Goal: Task Accomplishment & Management: Manage account settings

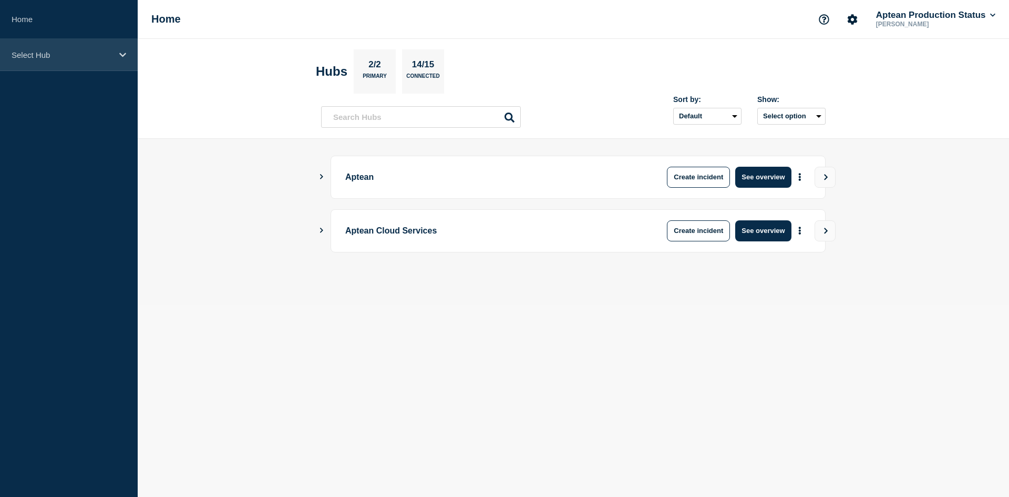
click at [37, 56] on p "Select Hub" at bounding box center [62, 54] width 101 height 9
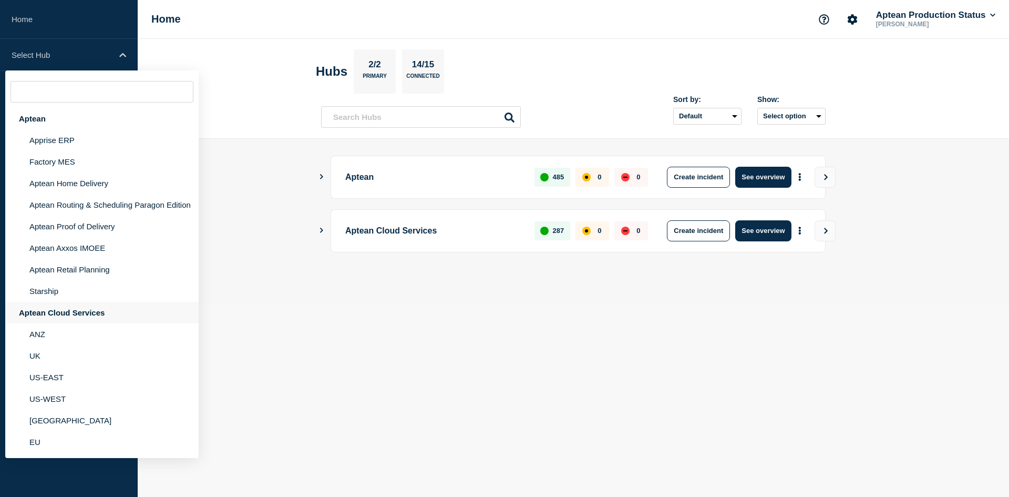
click at [61, 310] on div "Aptean Cloud Services" at bounding box center [101, 313] width 193 height 22
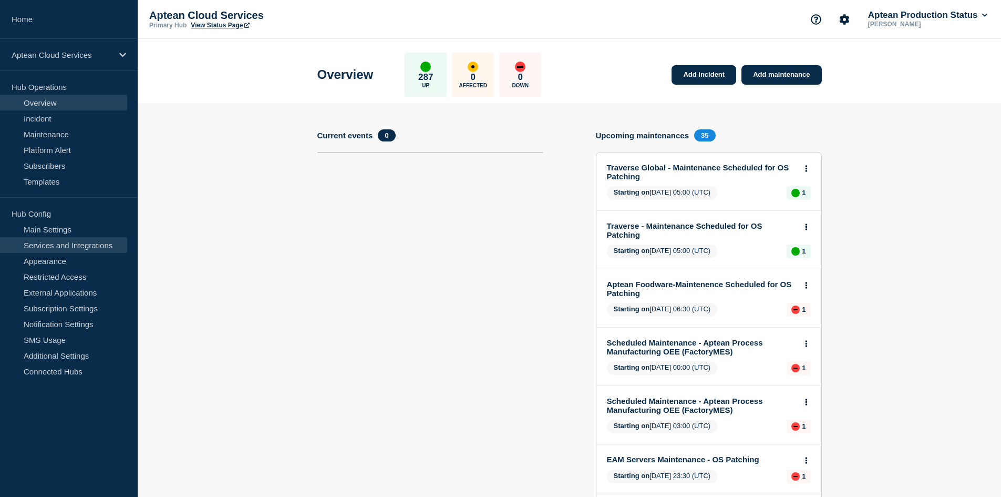
click at [73, 249] on link "Services and Integrations" at bounding box center [63, 245] width 127 height 16
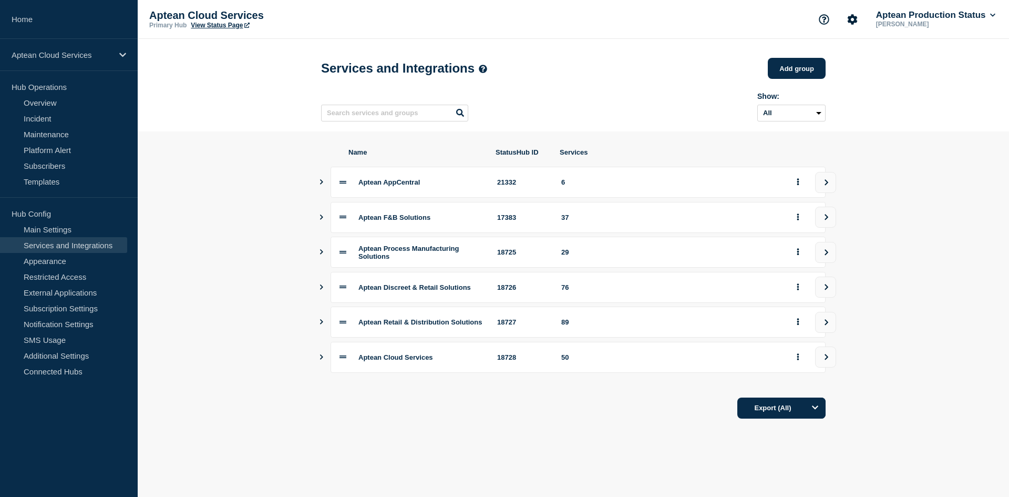
click at [321, 220] on icon "Show services" at bounding box center [321, 216] width 7 height 5
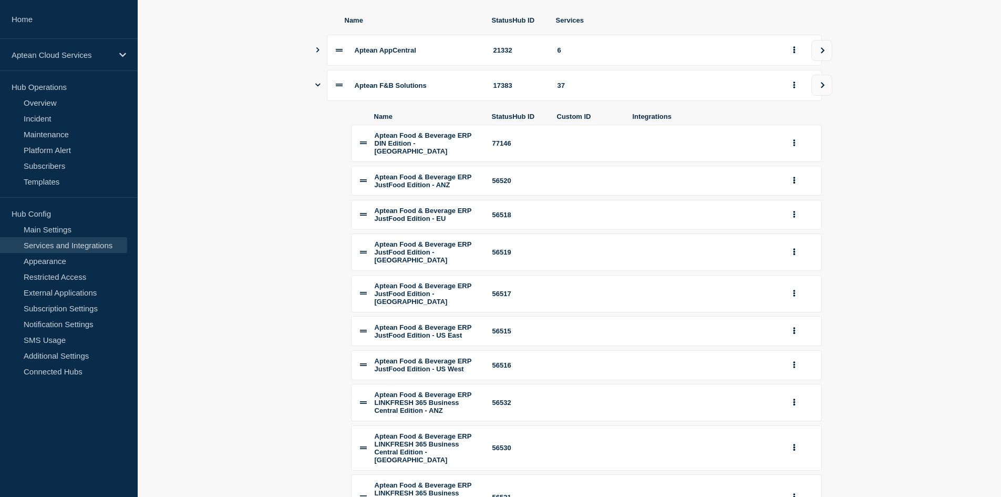
scroll to position [158, 0]
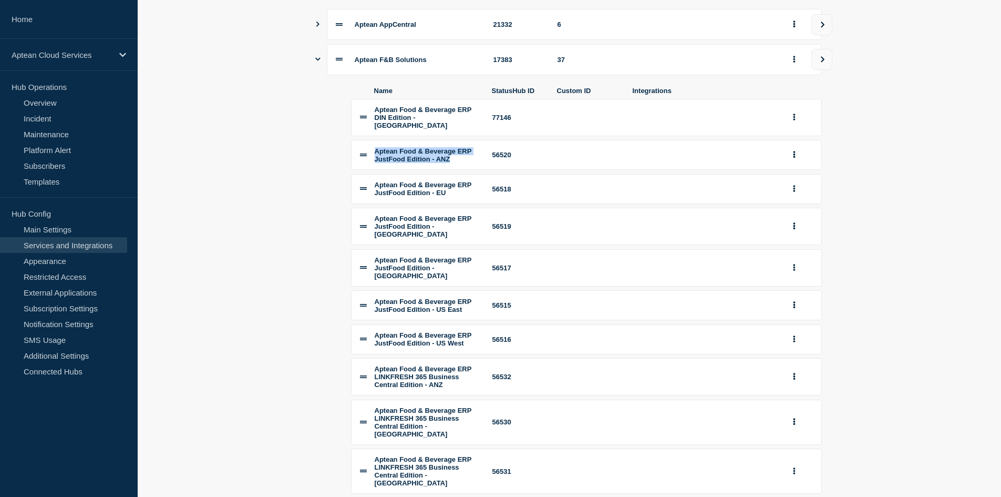
drag, startPoint x: 478, startPoint y: 172, endPoint x: 359, endPoint y: 164, distance: 119.1
click at [359, 164] on li "Aptean Food & Beverage ERP JustFood Edition - ANZ 56520" at bounding box center [586, 155] width 471 height 30
click at [290, 180] on section "Name StatusHub ID Services Aptean AppCentral 21332 6 Aptean F&B Solutions 17383…" at bounding box center [570, 360] width 864 height 772
click at [364, 192] on icon at bounding box center [363, 188] width 7 height 7
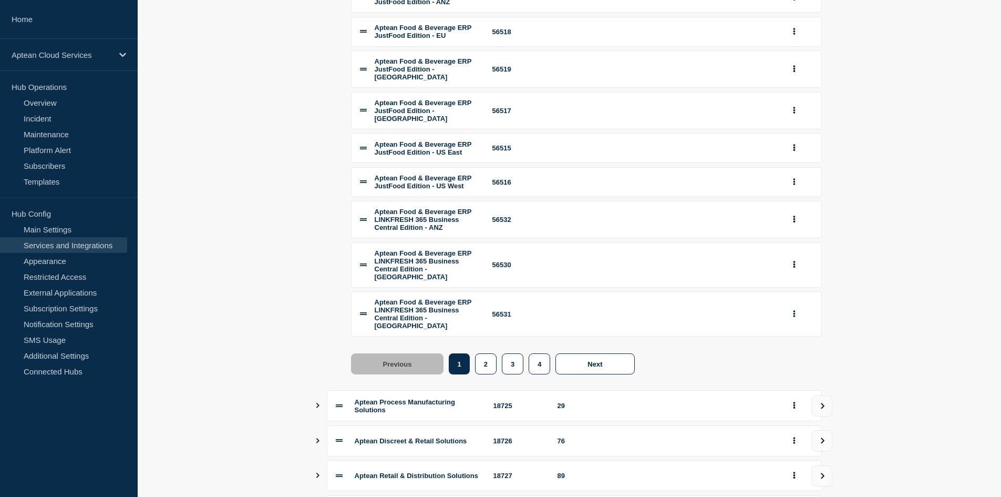
scroll to position [315, 0]
click at [486, 374] on button "2" at bounding box center [486, 363] width 22 height 21
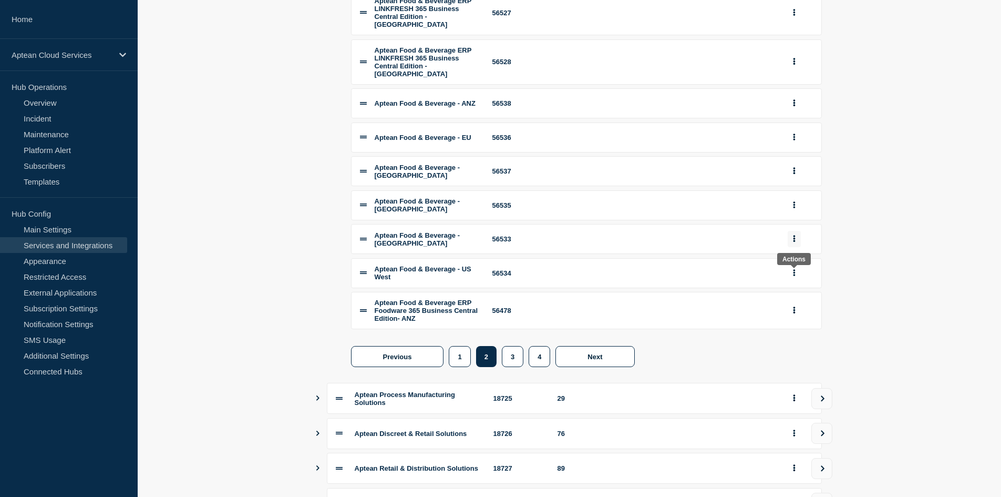
click at [792, 247] on button "group actions" at bounding box center [794, 239] width 13 height 16
click at [792, 268] on button "Edit" at bounding box center [800, 259] width 53 height 16
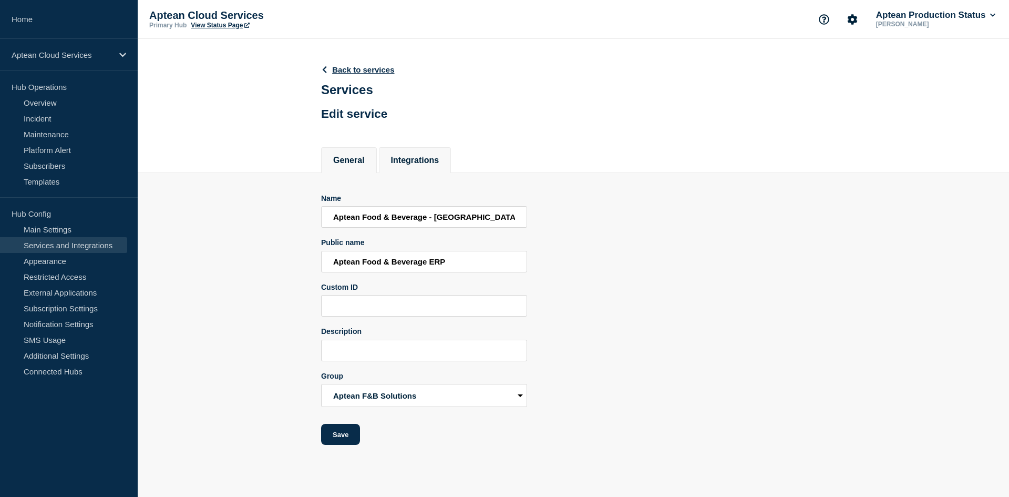
click at [409, 156] on button "Integrations" at bounding box center [415, 160] width 48 height 9
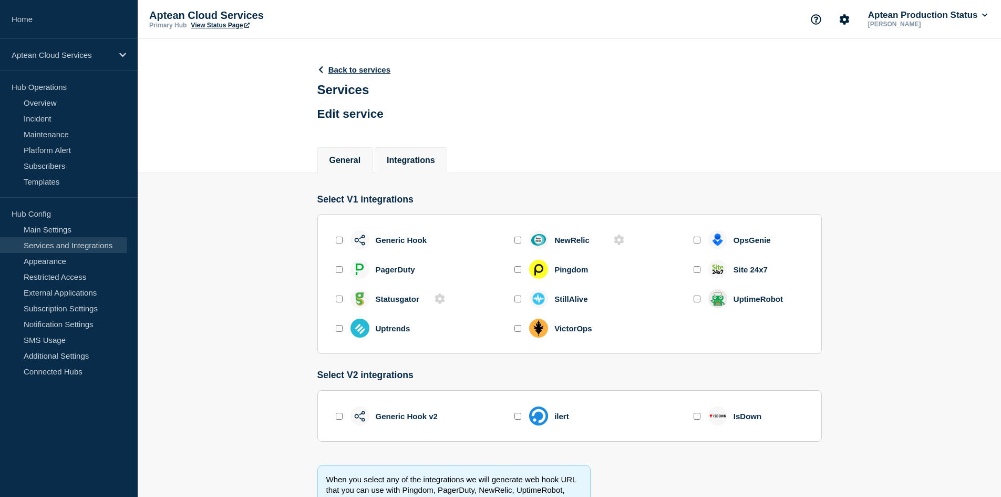
click at [348, 161] on button "General" at bounding box center [346, 160] width 32 height 9
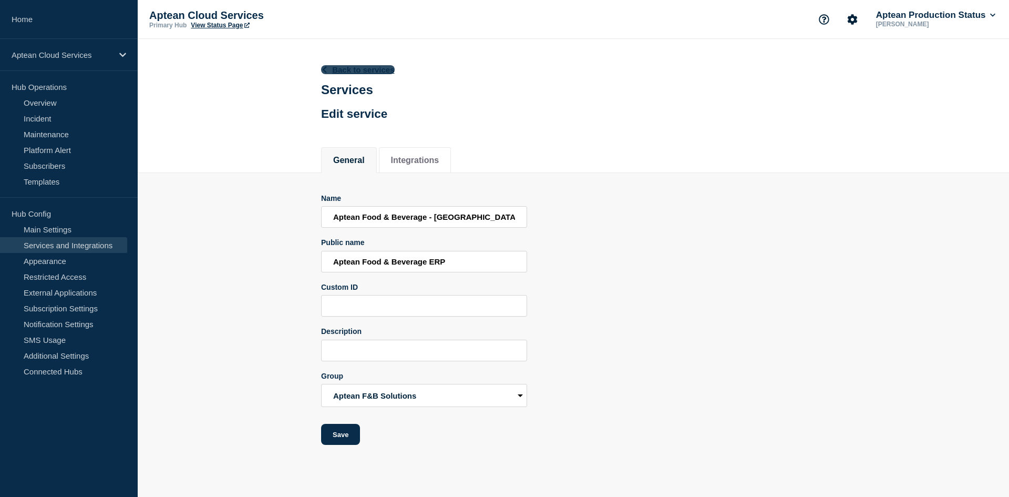
click at [357, 71] on link "Back to services" at bounding box center [358, 69] width 74 height 9
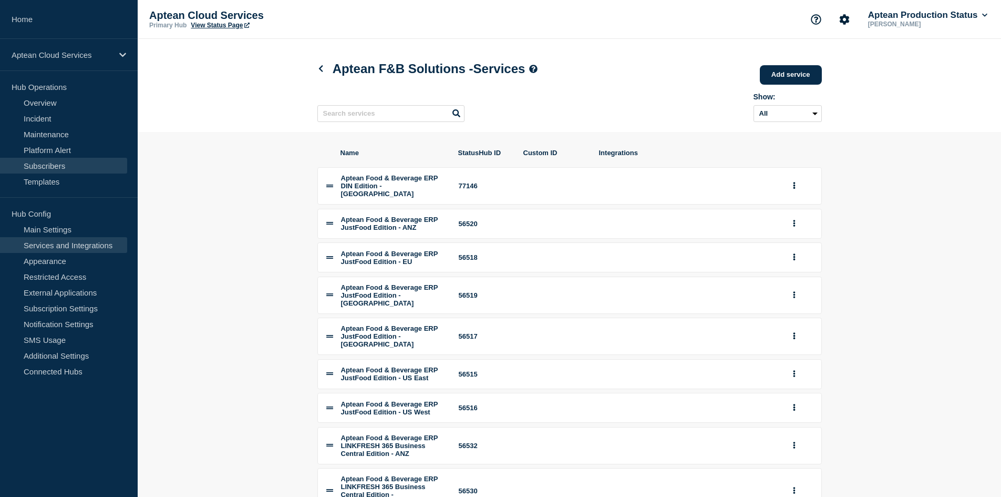
click at [46, 163] on link "Subscribers" at bounding box center [63, 166] width 127 height 16
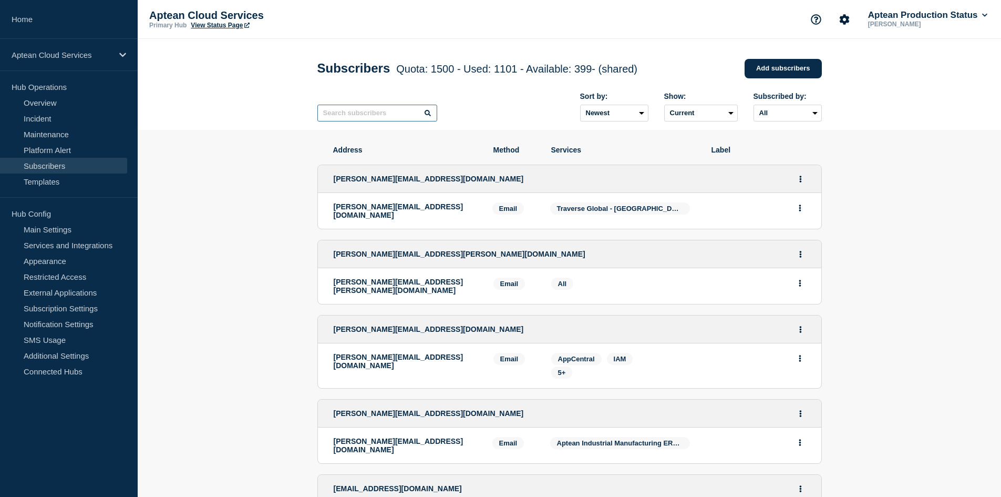
click at [382, 121] on input "text" at bounding box center [377, 113] width 120 height 17
paste input "payables@aerofarms.com"
type input "payables@aerofarms.com"
click at [327, 111] on input "text" at bounding box center [377, 113] width 120 height 17
paste input "jallard@mayrand.ca"
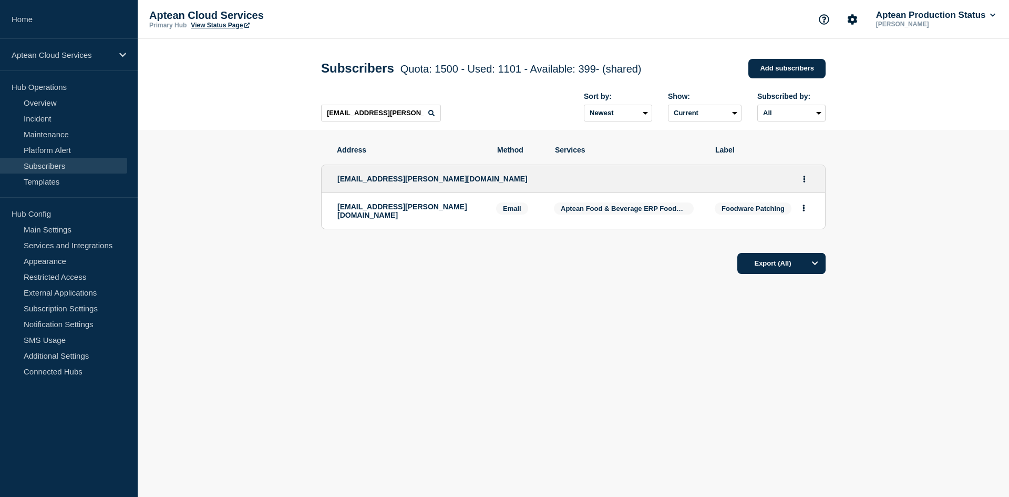
click at [652, 211] on span "Aptean Food & Beverage ERP Foodware 365 Business Central Edition - [GEOGRAPHIC_…" at bounding box center [714, 208] width 306 height 8
click at [405, 111] on input "jallard@mayrand.ca" at bounding box center [381, 113] width 120 height 17
paste input "eff@all-lift.net"
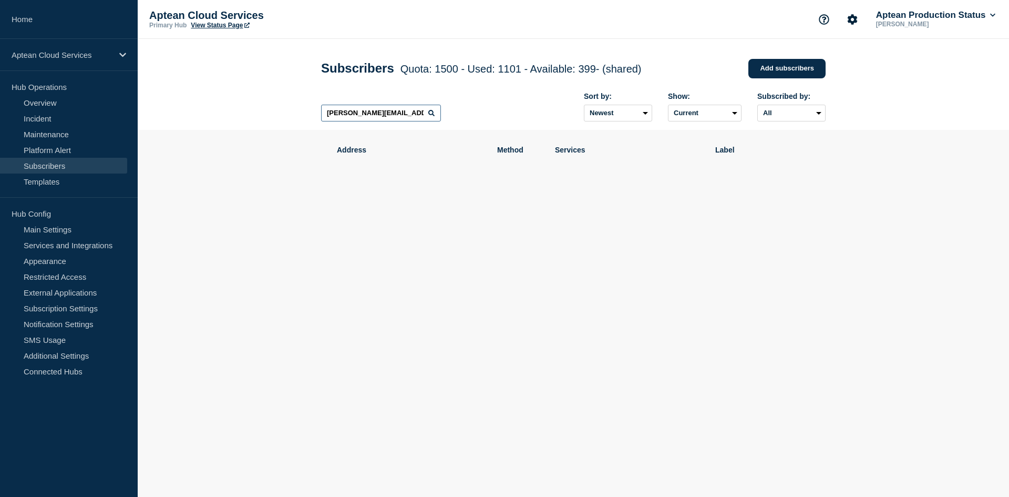
click at [399, 113] on input "jeff@all-lift.net" at bounding box center [381, 113] width 120 height 17
click at [370, 114] on input "jeff@all-lift.net" at bounding box center [381, 113] width 120 height 17
paste input "bill.morris@bertolinofoods.com"
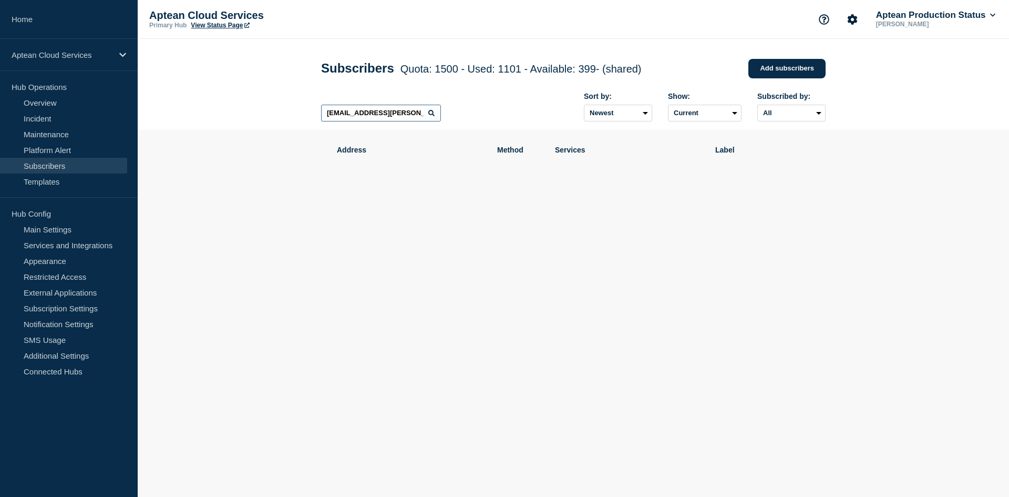
click at [341, 117] on input "bill.morris@bertolinofoods.com" at bounding box center [381, 113] width 120 height 17
paste input "gordon.lane@bries"
type input "gordon.lane@briess.com"
click at [413, 117] on input "gordon.lane@briess.com" at bounding box center [381, 113] width 120 height 17
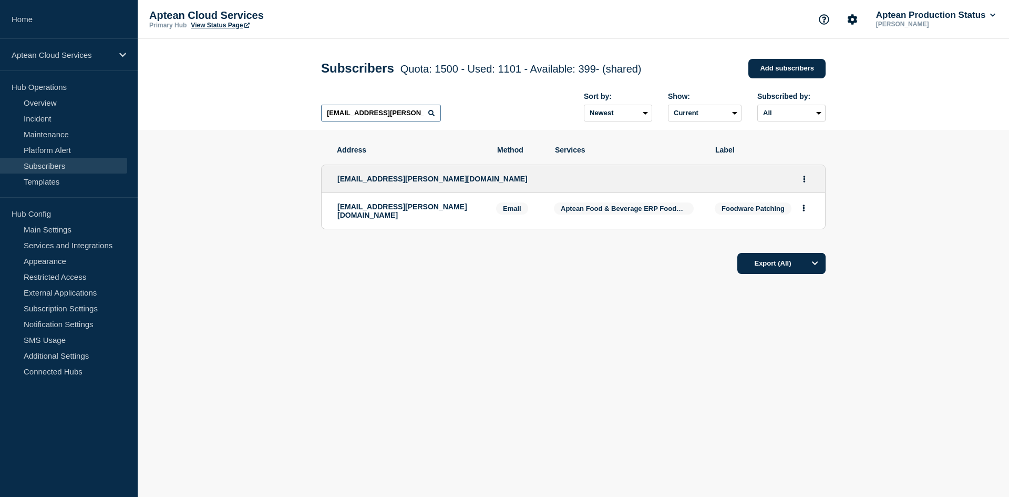
type input "jallard@mayrand.ca"
click at [680, 212] on span "Aptean Food & Beverage ERP Foodware 365 Business Central Edition - [GEOGRAPHIC_…" at bounding box center [714, 208] width 306 height 8
drag, startPoint x: 687, startPoint y: 209, endPoint x: 537, endPoint y: 217, distance: 150.5
click at [537, 217] on li "jallard@mayrand.ca Email Email: jallard@mayrand.ca Foodware Patching Services: …" at bounding box center [574, 211] width 504 height 36
copy li "Email: jallard@mayrand.ca Foodware Patching Services: Aptean Food & Beverage ER…"
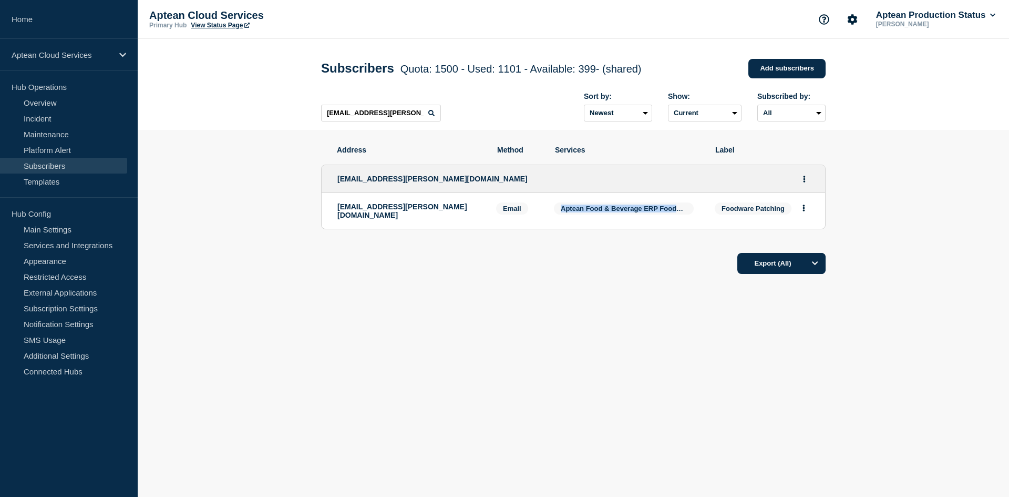
drag, startPoint x: 529, startPoint y: 354, endPoint x: 553, endPoint y: 271, distance: 87.0
click at [529, 354] on main "Subscribers Quota: 1500 - Used: 1101 - Available: 399 - (shared) Quota Used Ava…" at bounding box center [573, 204] width 871 height 331
drag, startPoint x: 583, startPoint y: 212, endPoint x: 510, endPoint y: 280, distance: 99.7
click at [510, 280] on div "Address Method Services Label jallard@mayrand.ca jallard@mayrand.ca Email Email…" at bounding box center [573, 242] width 505 height 224
click at [580, 212] on span "Aptean Food & Beverage ERP Foodware 365 Business Central Edition - [GEOGRAPHIC_…" at bounding box center [714, 208] width 306 height 8
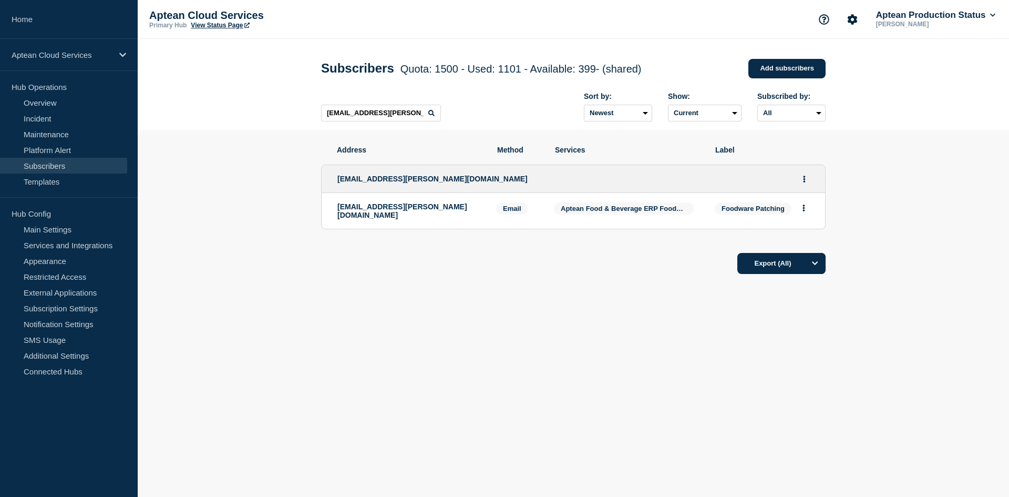
drag, startPoint x: 580, startPoint y: 212, endPoint x: 548, endPoint y: 238, distance: 40.7
click at [548, 238] on ul "jallard@mayrand.ca jallard@mayrand.ca Email Email: jallard@mayrand.ca Foodware …" at bounding box center [573, 197] width 505 height 86
click at [563, 208] on span "Aptean Food & Beverage ERP Foodware 365 Business Central Edition - [GEOGRAPHIC_…" at bounding box center [714, 208] width 306 height 8
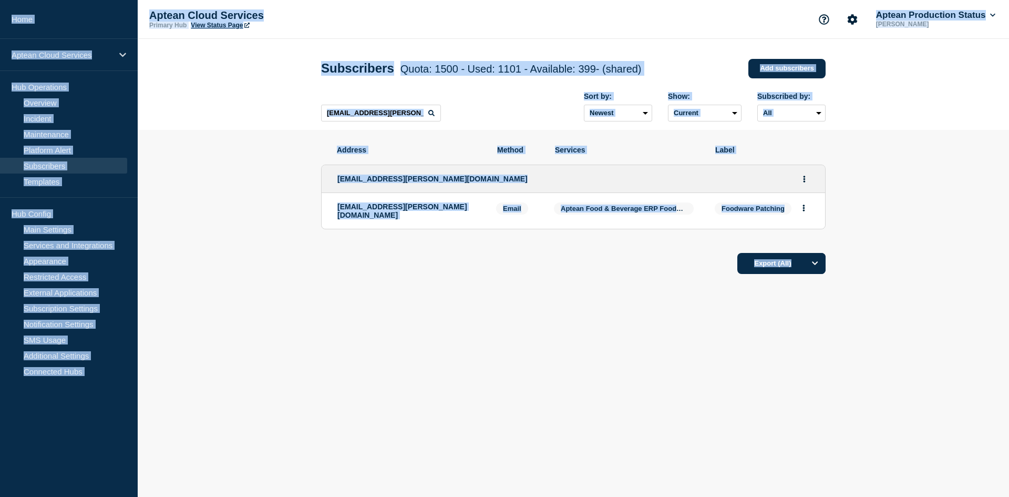
copy div "Home Aptean Cloud Services Hub Operations Overview Incident Maintenance Platfor…"
click at [563, 208] on span "Aptean Food & Beverage ERP Foodware 365 Business Central Edition - [GEOGRAPHIC_…" at bounding box center [714, 208] width 306 height 8
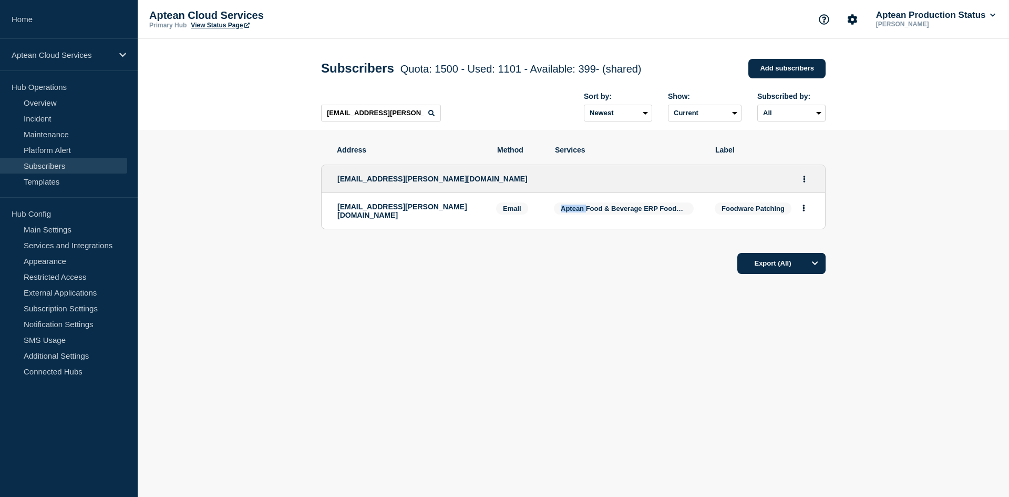
click at [563, 208] on span "Aptean Food & Beverage ERP Foodware 365 Business Central Edition - [GEOGRAPHIC_…" at bounding box center [714, 208] width 306 height 8
click at [107, 244] on link "Services and Integrations" at bounding box center [63, 245] width 127 height 16
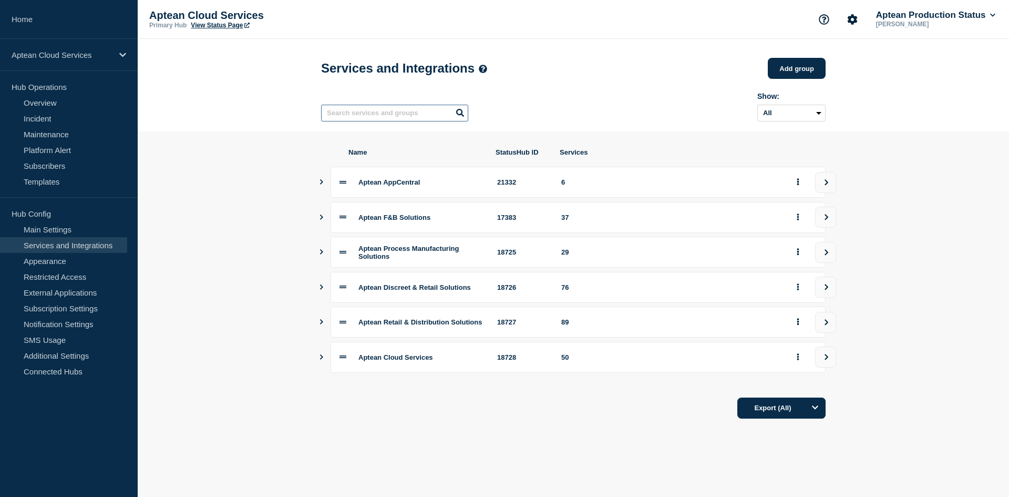
click at [391, 114] on input "text" at bounding box center [394, 113] width 147 height 17
paste input "Aptean Food & Beverage ERP Foodware 365 Business Central Edition - [GEOGRAPHIC_…"
type input "Aptean Food & Beverage ERP Foodware 365 Business Central Edition - [GEOGRAPHIC_…"
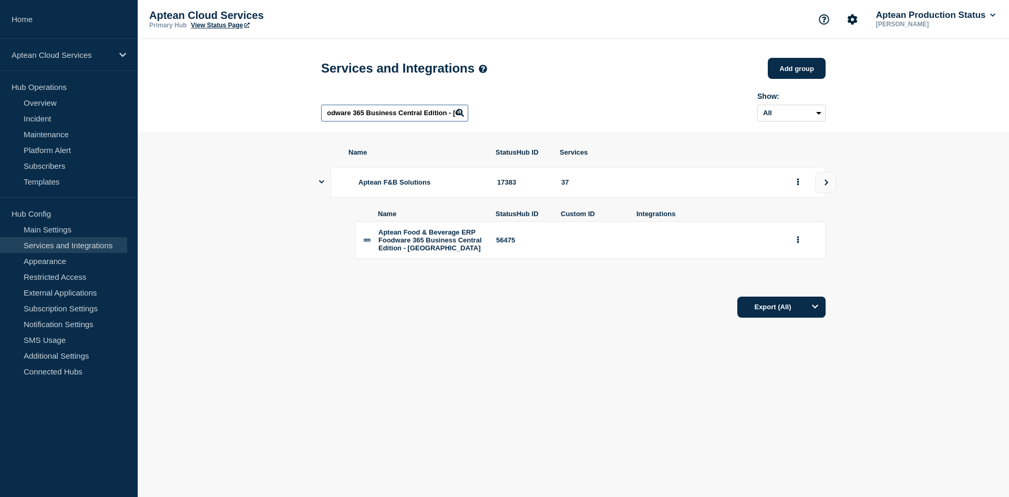
click at [397, 117] on input "Aptean Food & Beverage ERP Foodware 365 Business Central Edition - [GEOGRAPHIC_…" at bounding box center [394, 113] width 147 height 17
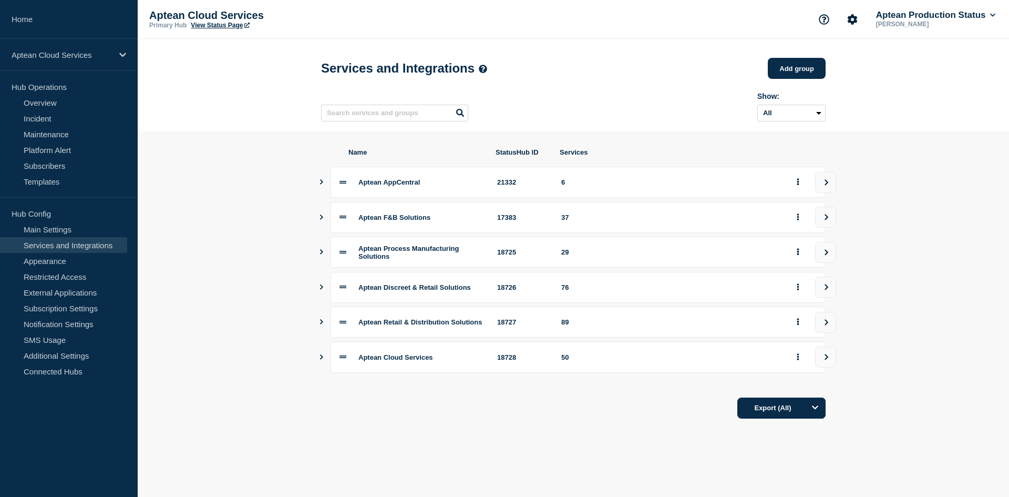
click at [316, 219] on section "Name StatusHub ID Services Aptean AppCentral 21332 6 Aptean F&B Solutions 17383…" at bounding box center [573, 283] width 871 height 304
click at [323, 218] on icon "Show services" at bounding box center [321, 216] width 7 height 5
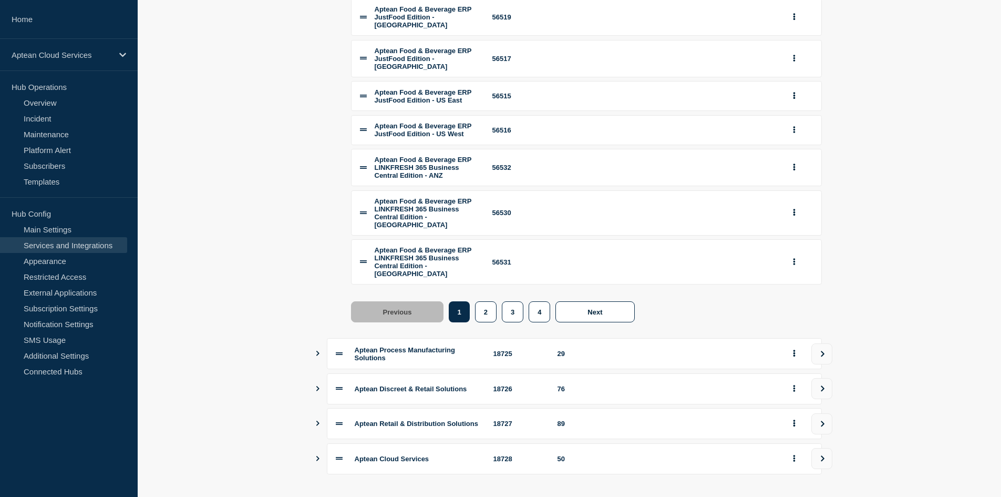
scroll to position [368, 0]
click at [482, 321] on button "2" at bounding box center [486, 310] width 22 height 21
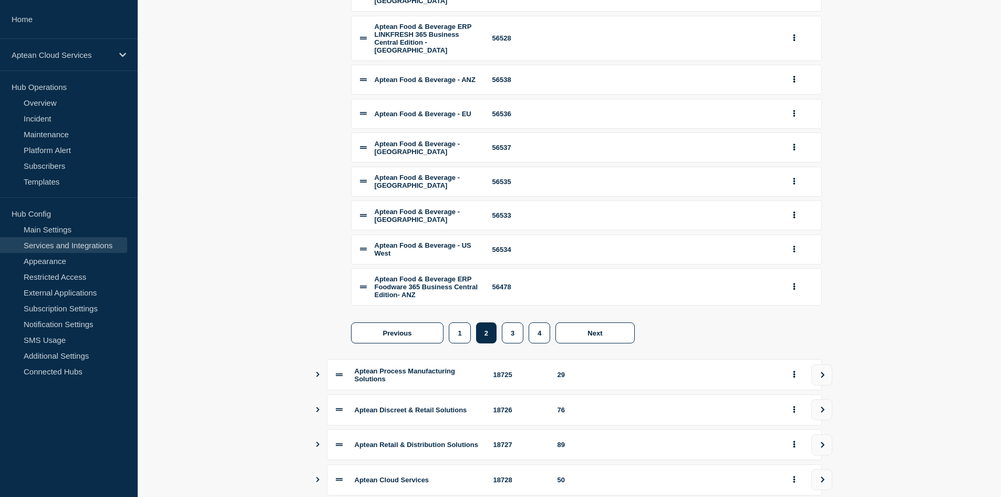
scroll to position [315, 0]
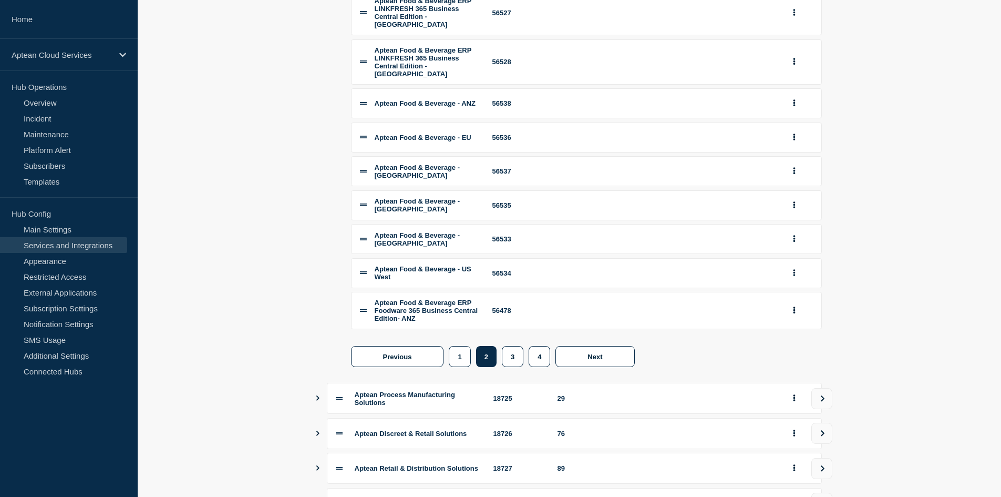
click at [368, 254] on li "Aptean Food & Beverage - US East 56533" at bounding box center [586, 239] width 471 height 30
click at [362, 242] on icon at bounding box center [363, 238] width 7 height 7
click at [790, 247] on button "group actions" at bounding box center [794, 239] width 13 height 16
click at [790, 268] on button "Edit" at bounding box center [800, 259] width 53 height 16
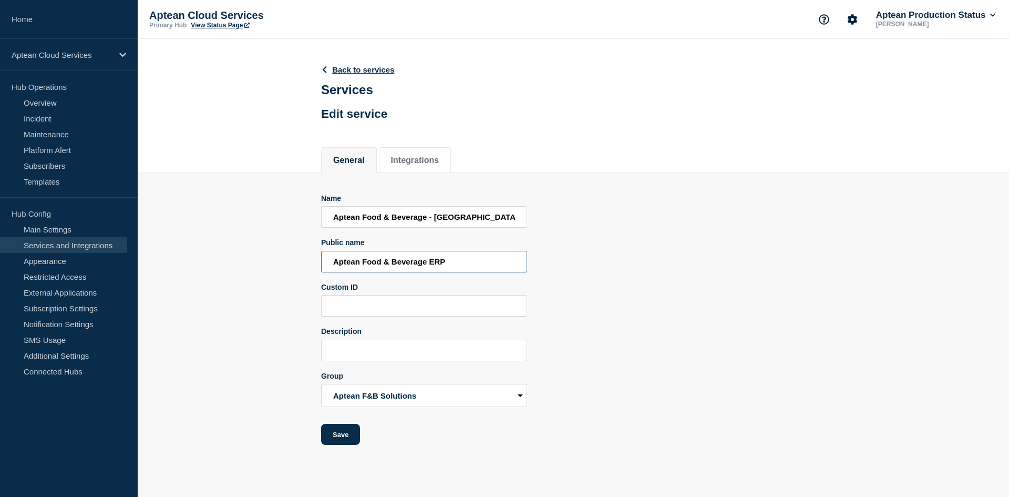
click at [470, 265] on input "Aptean Food & Beverage ERP" at bounding box center [424, 262] width 206 height 22
drag, startPoint x: 481, startPoint y: 222, endPoint x: 319, endPoint y: 220, distance: 162.4
click at [319, 220] on section "Name Aptean Food & Beverage - US East Public name Aptean Food & Beverage ERP Cu…" at bounding box center [573, 309] width 871 height 272
click at [328, 70] on icon at bounding box center [325, 69] width 8 height 7
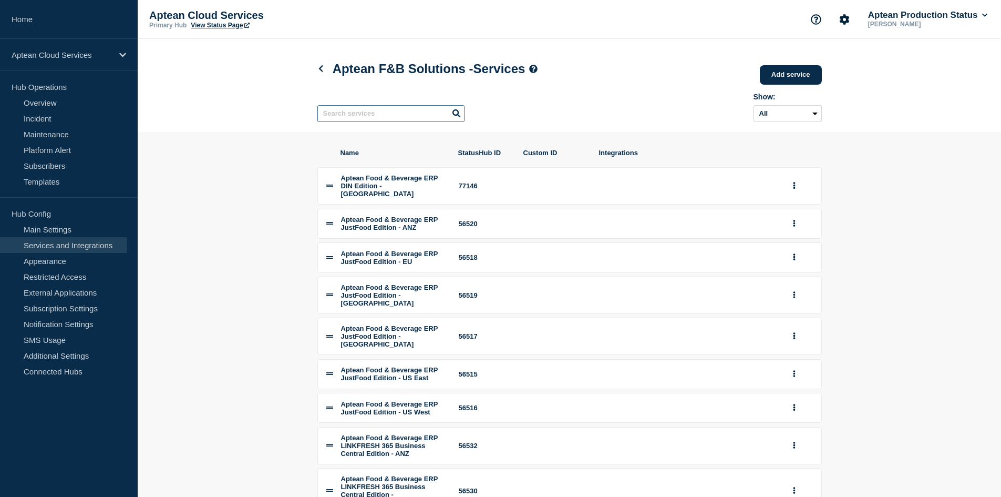
click at [367, 119] on input "text" at bounding box center [390, 113] width 147 height 17
paste input "Aptean Food & Beverage - [GEOGRAPHIC_DATA]"
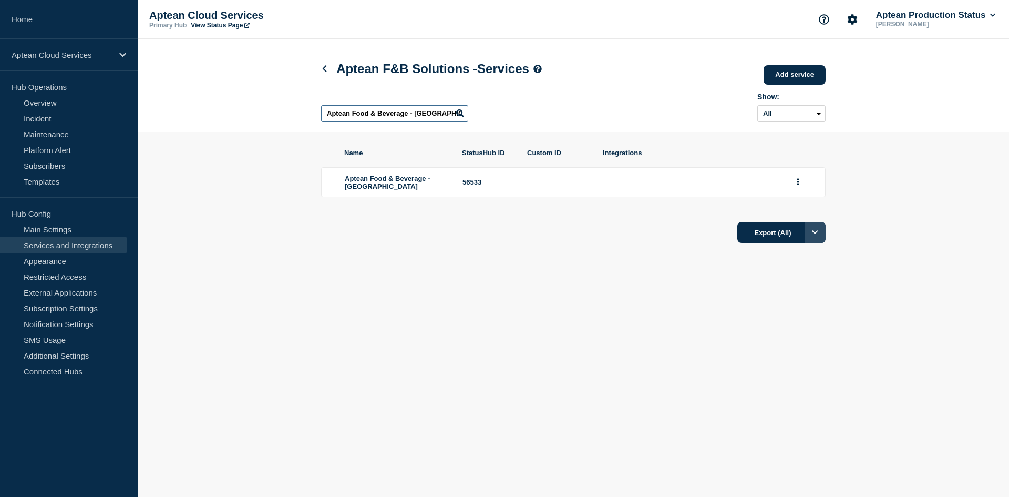
type input "Aptean Food & Beverage - [GEOGRAPHIC_DATA]"
click at [818, 241] on button "Options" at bounding box center [815, 232] width 21 height 21
click at [780, 266] on li "All" at bounding box center [781, 255] width 88 height 24
click at [753, 239] on button "Export (All)" at bounding box center [781, 232] width 88 height 21
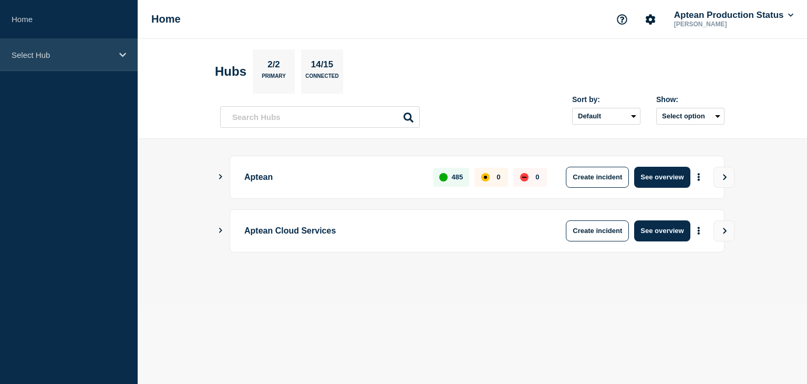
click at [77, 50] on p "Select Hub" at bounding box center [62, 54] width 101 height 9
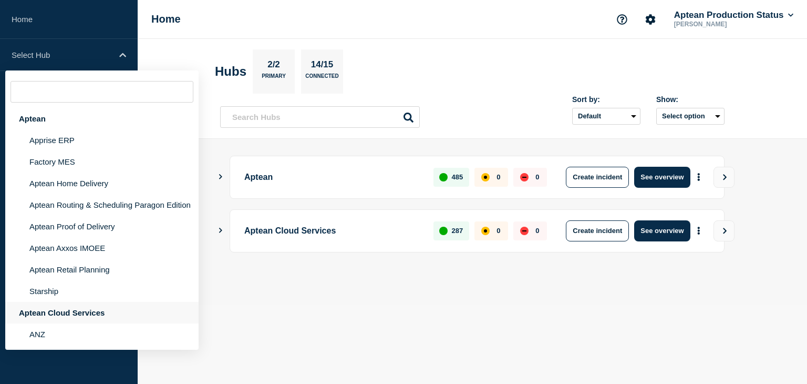
click at [66, 322] on div "Aptean Cloud Services" at bounding box center [101, 313] width 193 height 22
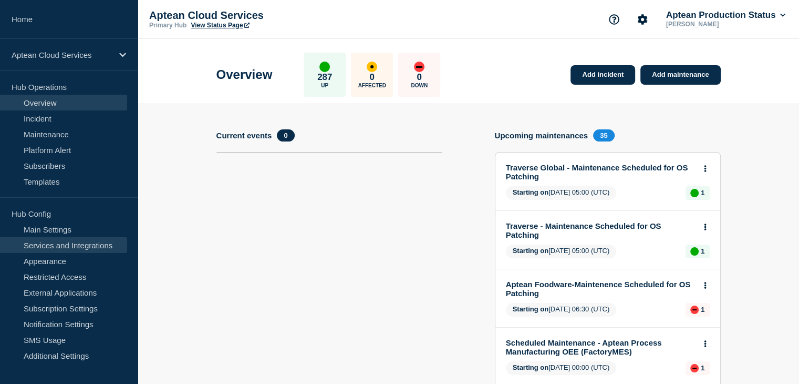
click at [84, 248] on link "Services and Integrations" at bounding box center [63, 245] width 127 height 16
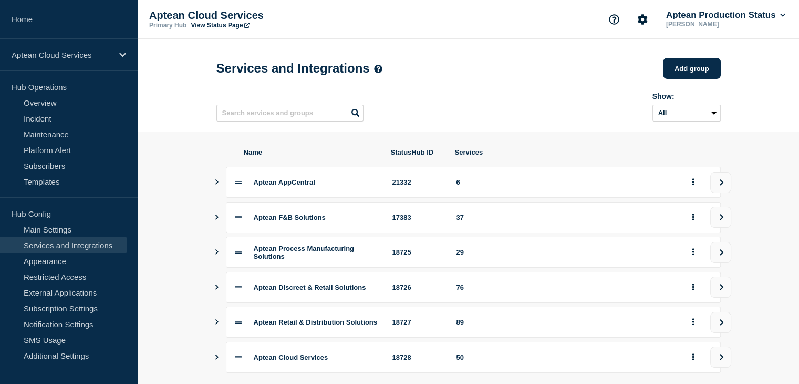
click at [215, 219] on icon "Show services" at bounding box center [216, 216] width 7 height 5
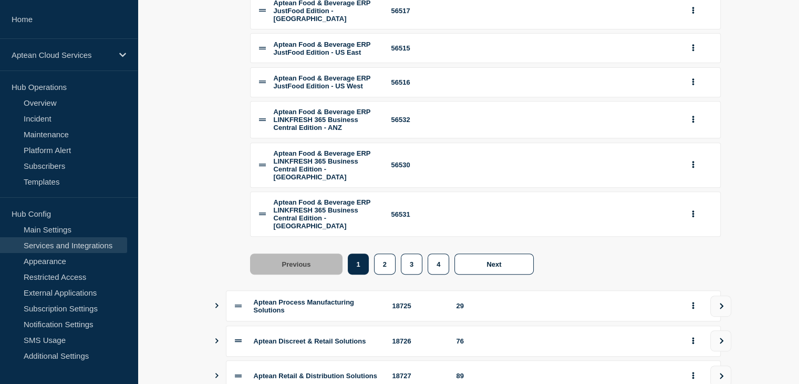
scroll to position [526, 0]
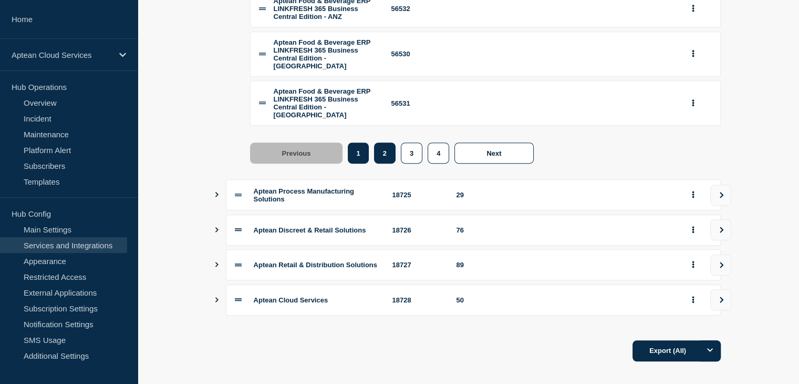
click at [383, 163] on button "2" at bounding box center [385, 152] width 22 height 21
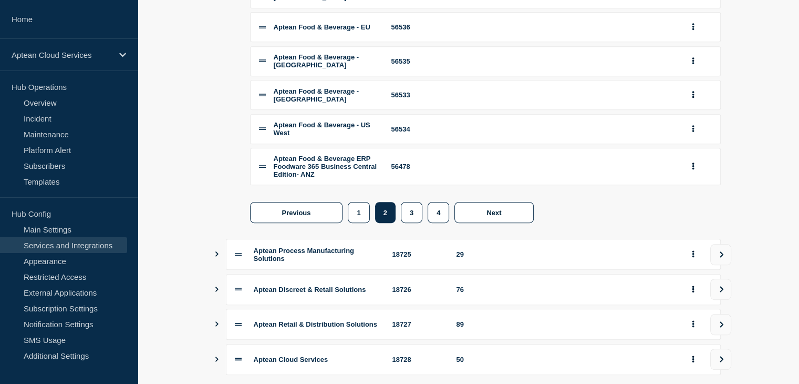
scroll to position [421, 0]
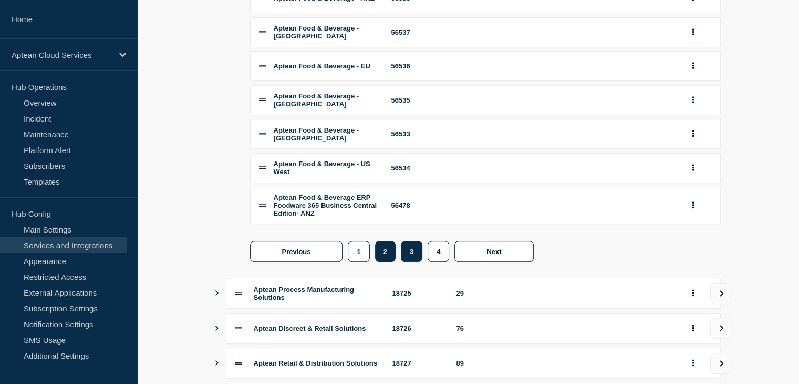
click at [413, 262] on button "3" at bounding box center [412, 251] width 22 height 21
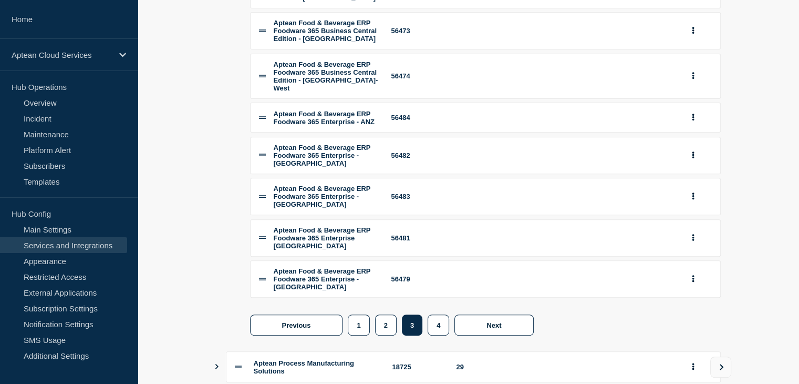
scroll to position [526, 0]
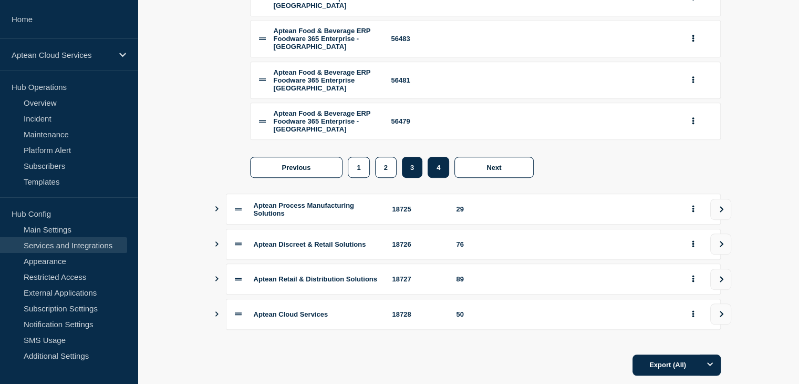
click at [436, 178] on button "4" at bounding box center [439, 167] width 22 height 21
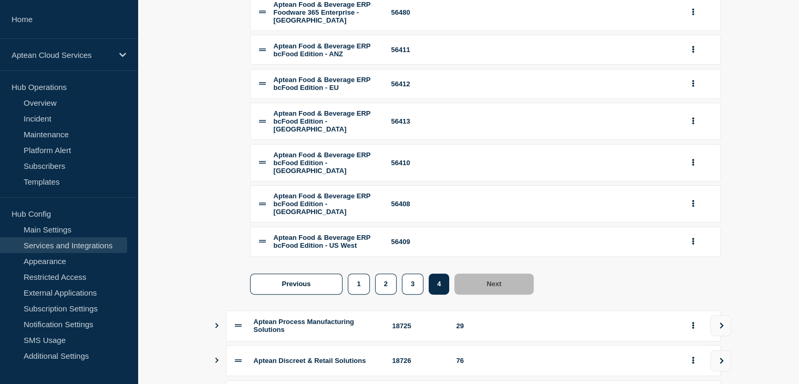
scroll to position [287, 0]
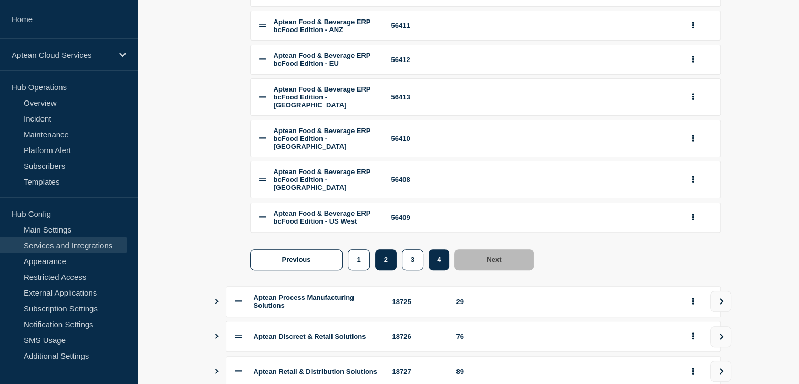
click at [381, 270] on button "2" at bounding box center [386, 259] width 22 height 21
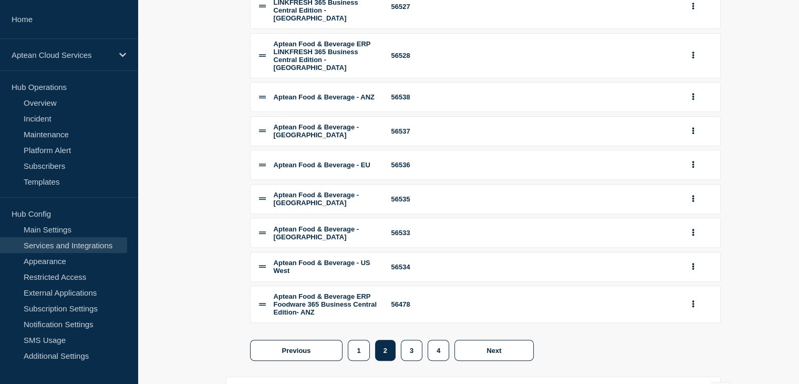
scroll to position [340, 0]
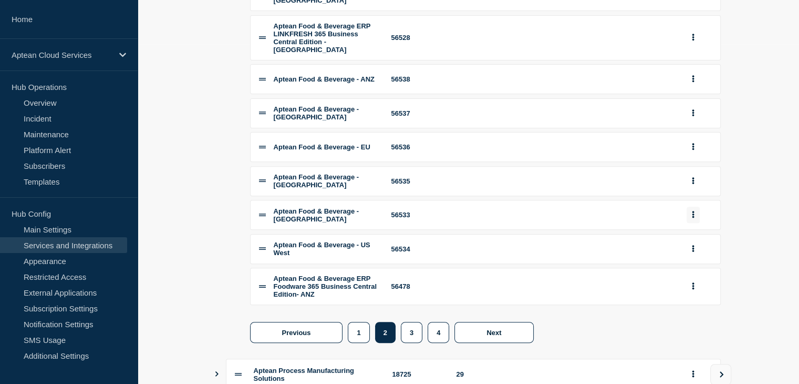
click at [695, 223] on button "group actions" at bounding box center [693, 215] width 13 height 16
click at [689, 58] on button "Edit" at bounding box center [699, 50] width 53 height 16
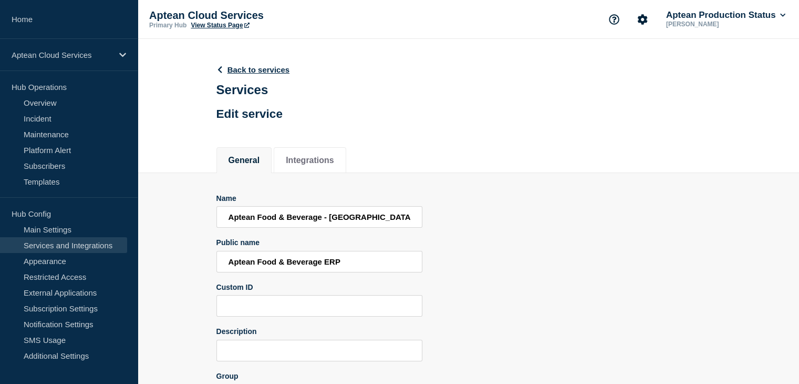
scroll to position [53, 0]
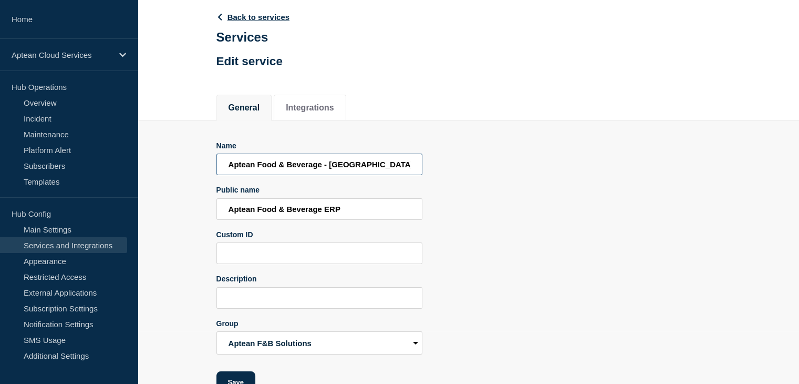
click at [365, 168] on input "Aptean Food & Beverage - [GEOGRAPHIC_DATA]" at bounding box center [320, 164] width 206 height 22
drag, startPoint x: 365, startPoint y: 168, endPoint x: 329, endPoint y: 165, distance: 35.9
click at [329, 165] on input "Aptean Food & Beverage - [GEOGRAPHIC_DATA]" at bounding box center [320, 164] width 206 height 22
click at [360, 168] on input "Aptean Food & Beverage - [GEOGRAPHIC_DATA]" at bounding box center [320, 164] width 206 height 22
type input "Aptean Food & Beverage - US East1"
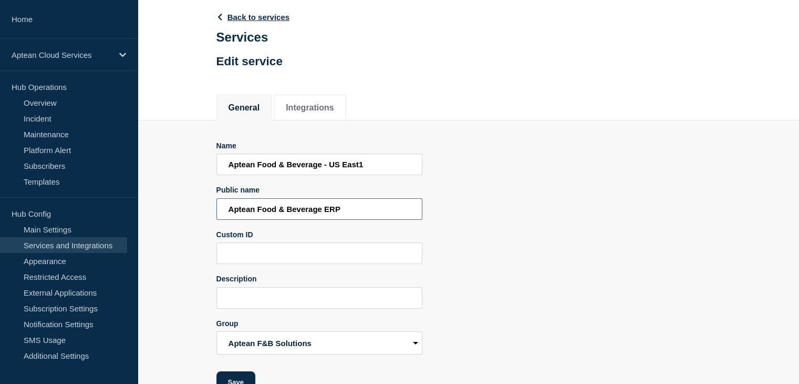
click at [366, 215] on input "Aptean Food & Beverage ERP" at bounding box center [320, 209] width 206 height 22
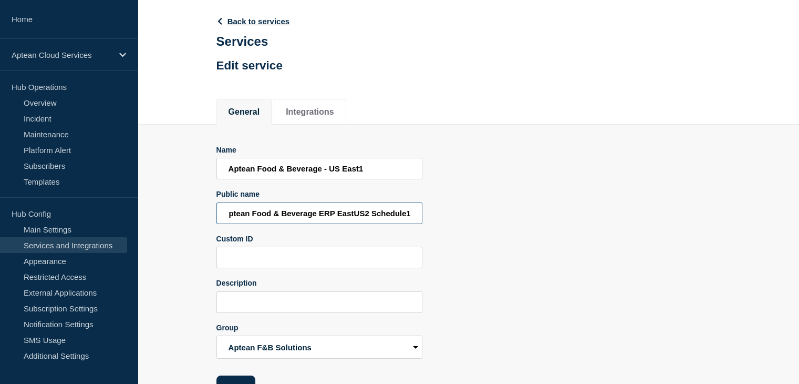
scroll to position [82, 0]
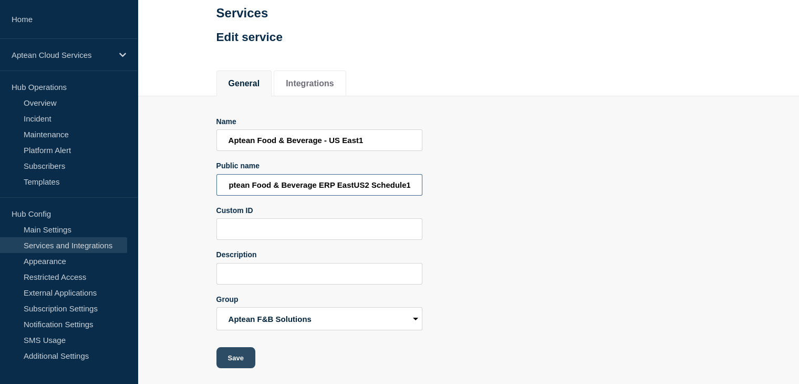
type input "Aptean Food & Beverage ERP EastUS2 Schedule1"
click at [240, 356] on button "Save" at bounding box center [236, 357] width 39 height 21
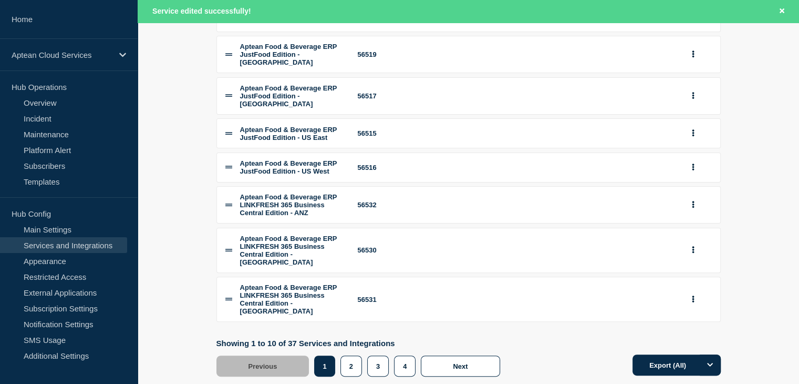
scroll to position [357, 0]
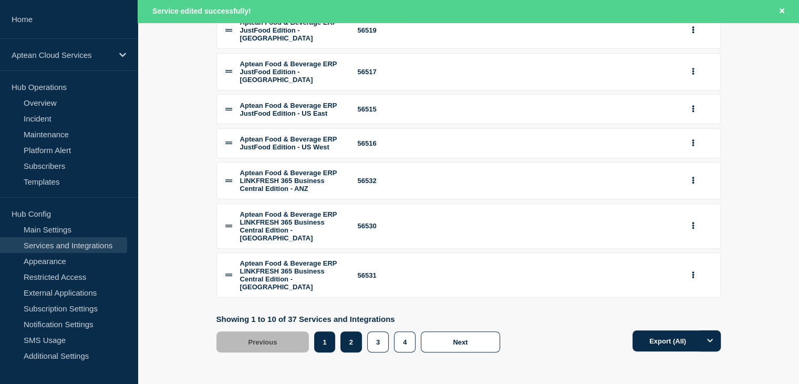
click at [350, 337] on button "2" at bounding box center [352, 341] width 22 height 21
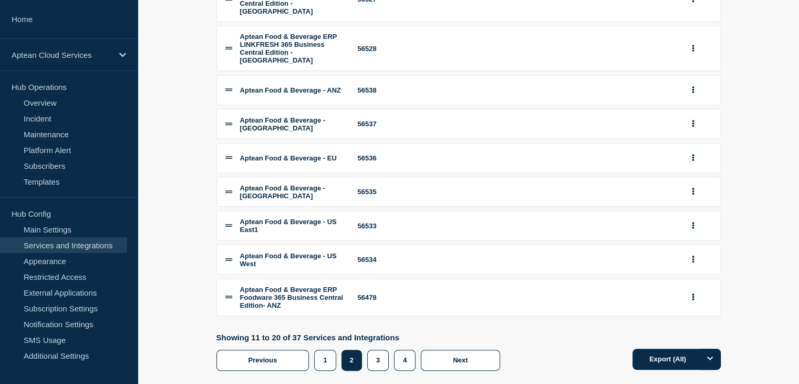
scroll to position [263, 0]
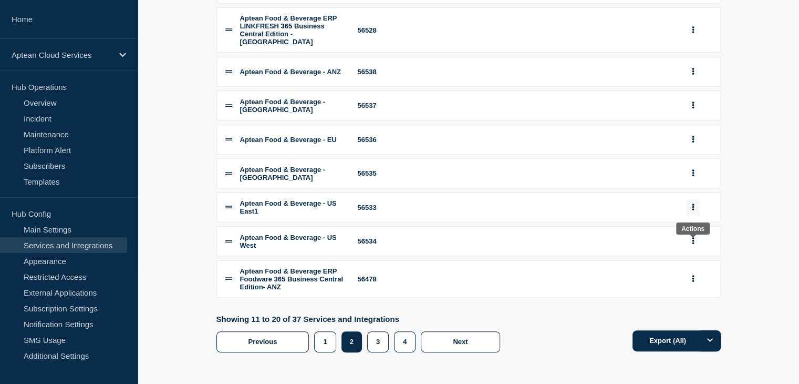
click at [692, 210] on icon "group actions" at bounding box center [693, 206] width 3 height 7
click at [681, 51] on button "Edit" at bounding box center [699, 43] width 53 height 16
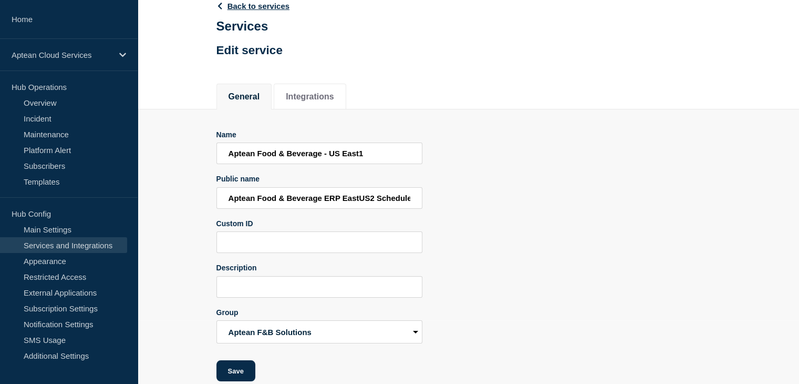
scroll to position [82, 0]
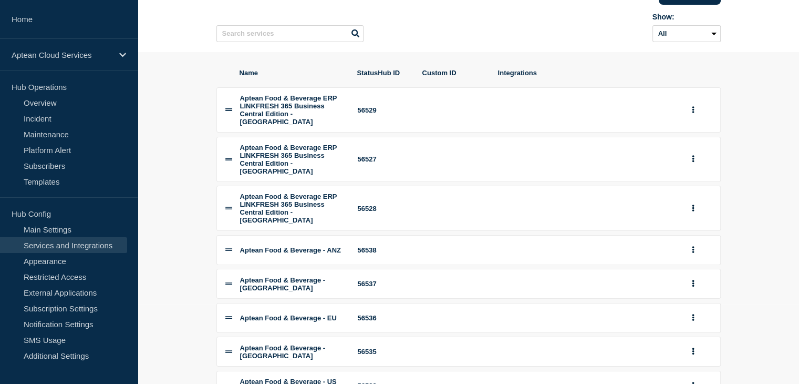
scroll to position [210, 0]
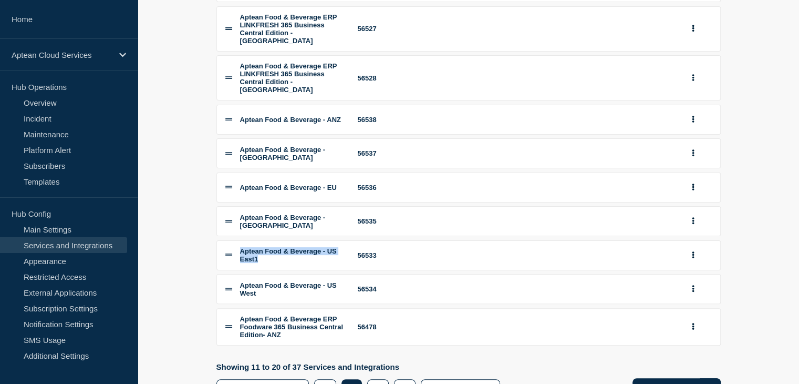
drag, startPoint x: 240, startPoint y: 286, endPoint x: 325, endPoint y: 301, distance: 86.5
click at [325, 263] on div "Aptean Food & Beverage - US East1" at bounding box center [292, 255] width 105 height 16
click at [194, 276] on section "Name StatusHub ID Custom ID Integrations Aptean Food & Beverage ERP LINKFRESH 3…" at bounding box center [469, 169] width 662 height 494
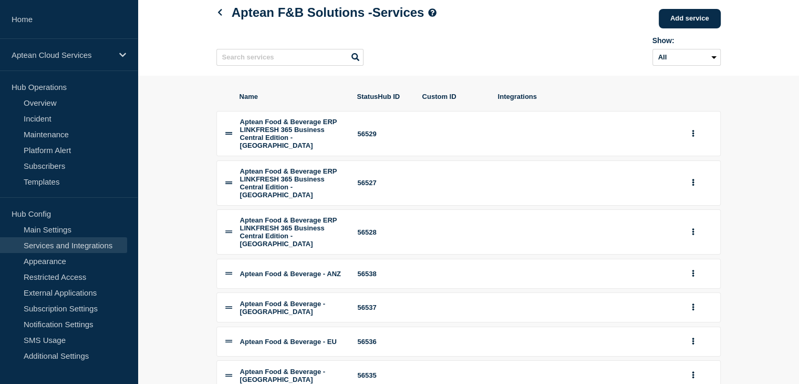
scroll to position [0, 0]
